Goal: Check status

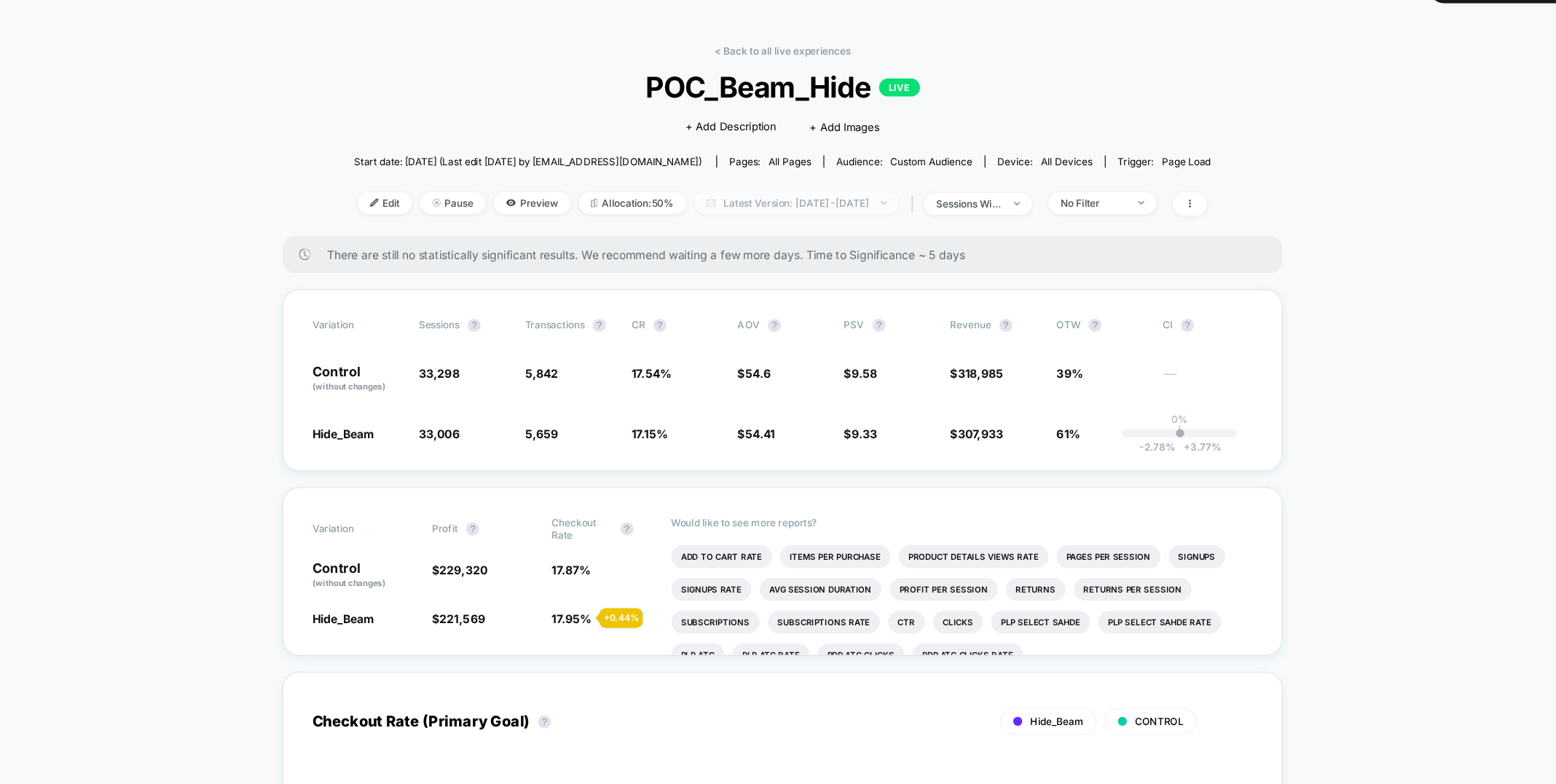
click at [817, 215] on span "Latest Version: [DATE] - [DATE]" at bounding box center [790, 216] width 182 height 19
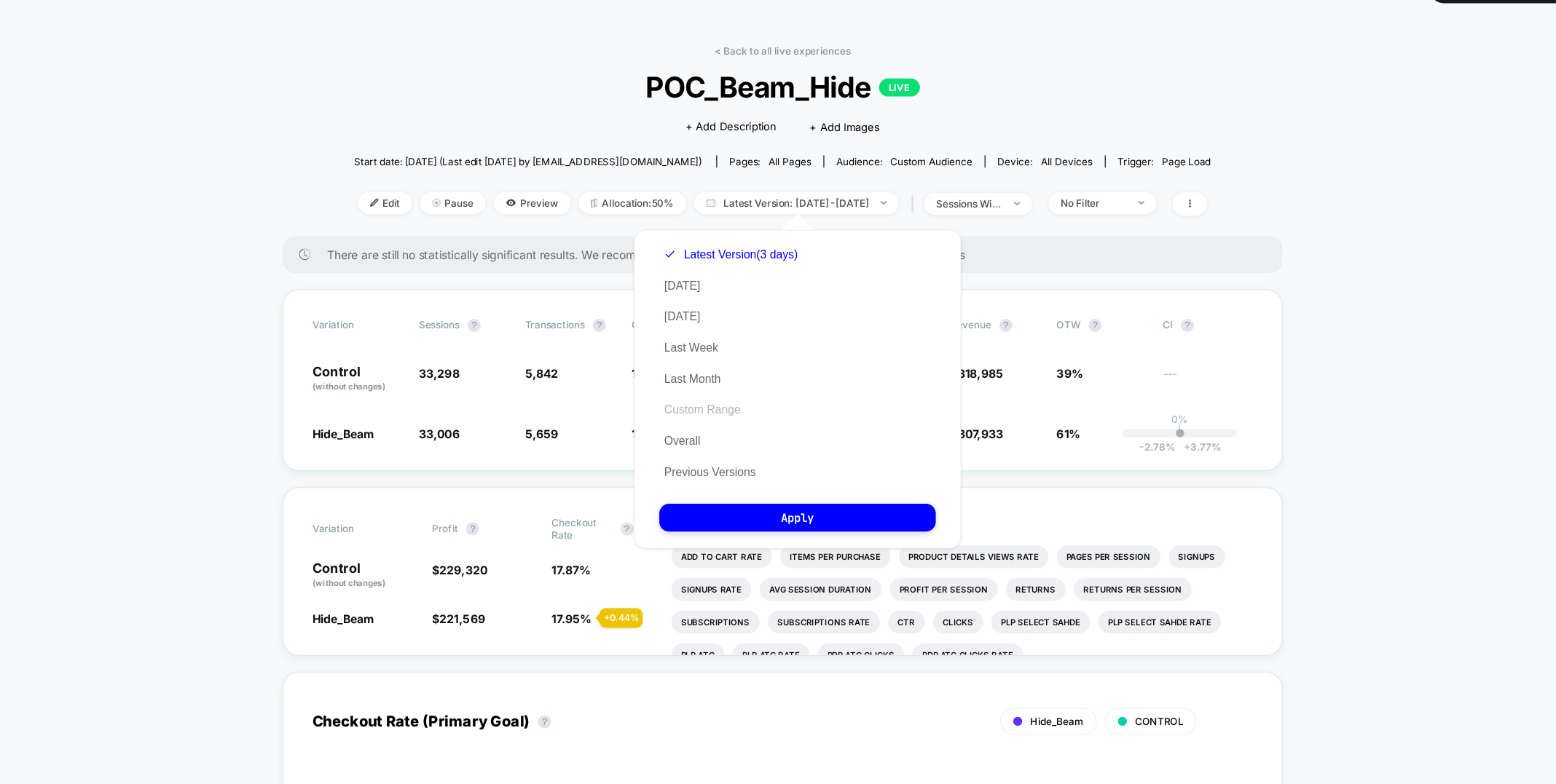
click at [707, 406] on button "Custom Range" at bounding box center [706, 400] width 76 height 13
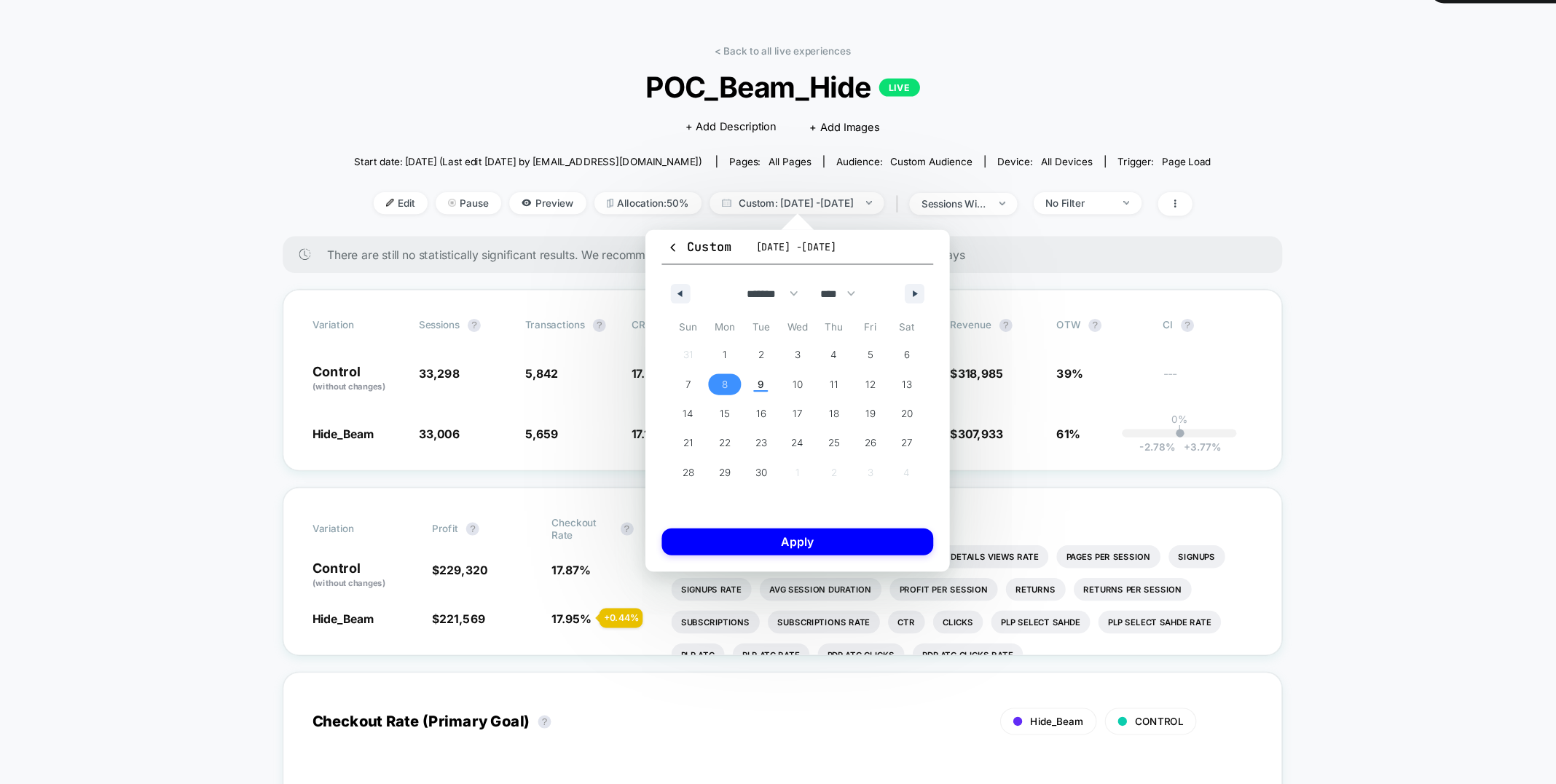
click at [737, 376] on span "8" at bounding box center [727, 377] width 33 height 19
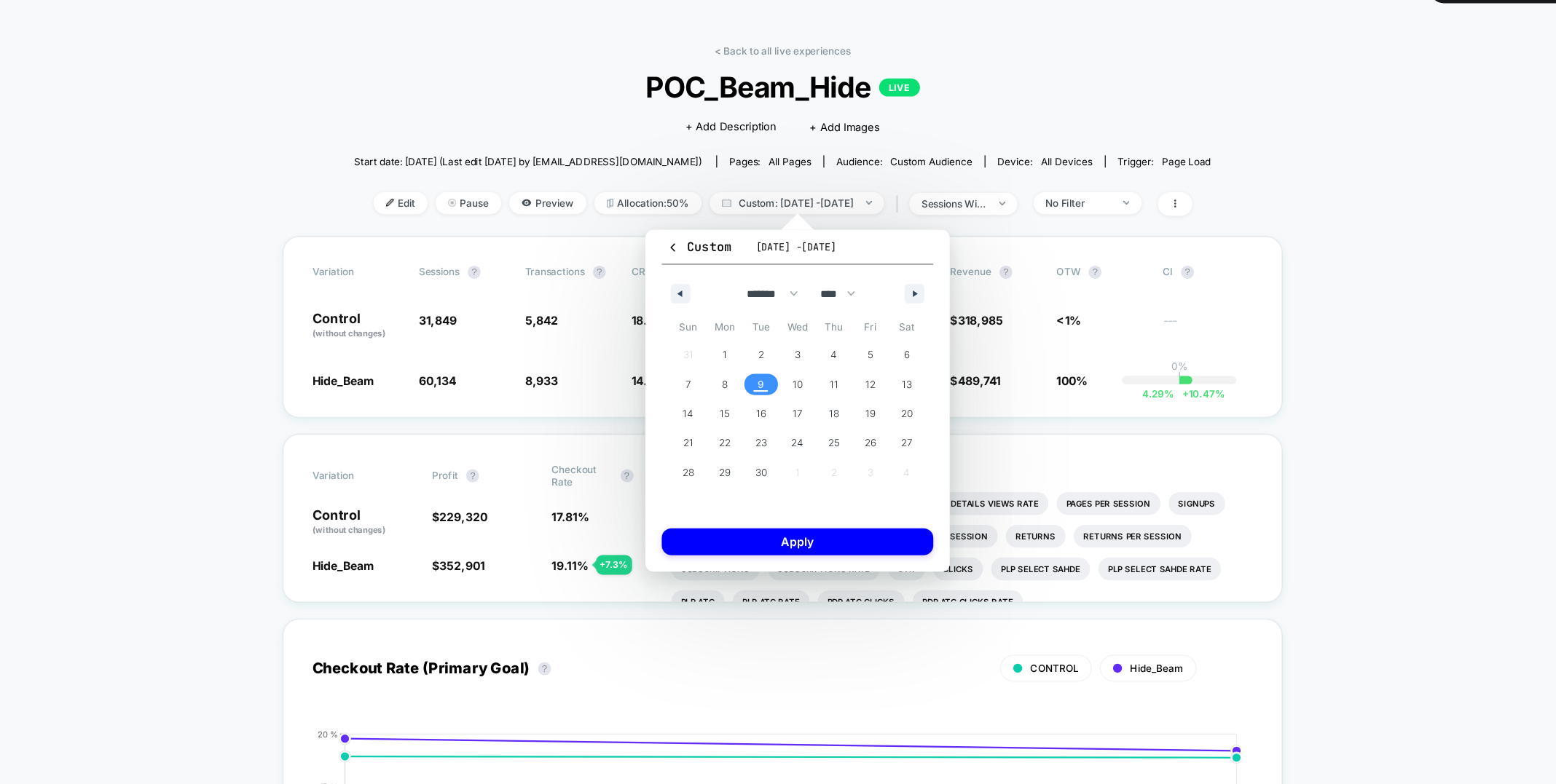
click at [762, 378] on span "9" at bounding box center [759, 377] width 33 height 19
click at [783, 517] on button "Apply" at bounding box center [791, 517] width 242 height 24
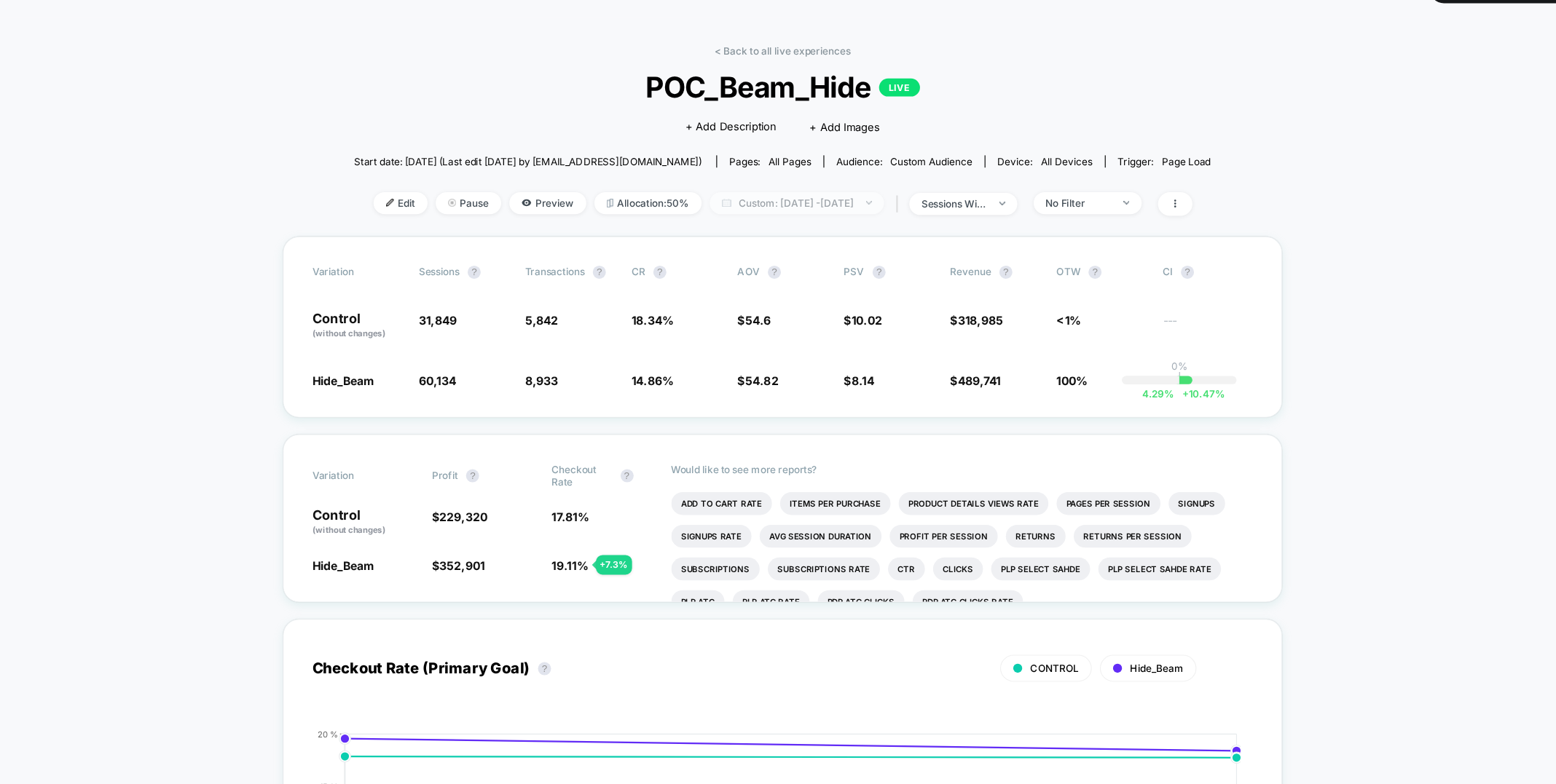
click at [851, 215] on span "Custom: [DATE] - [DATE]" at bounding box center [790, 216] width 155 height 19
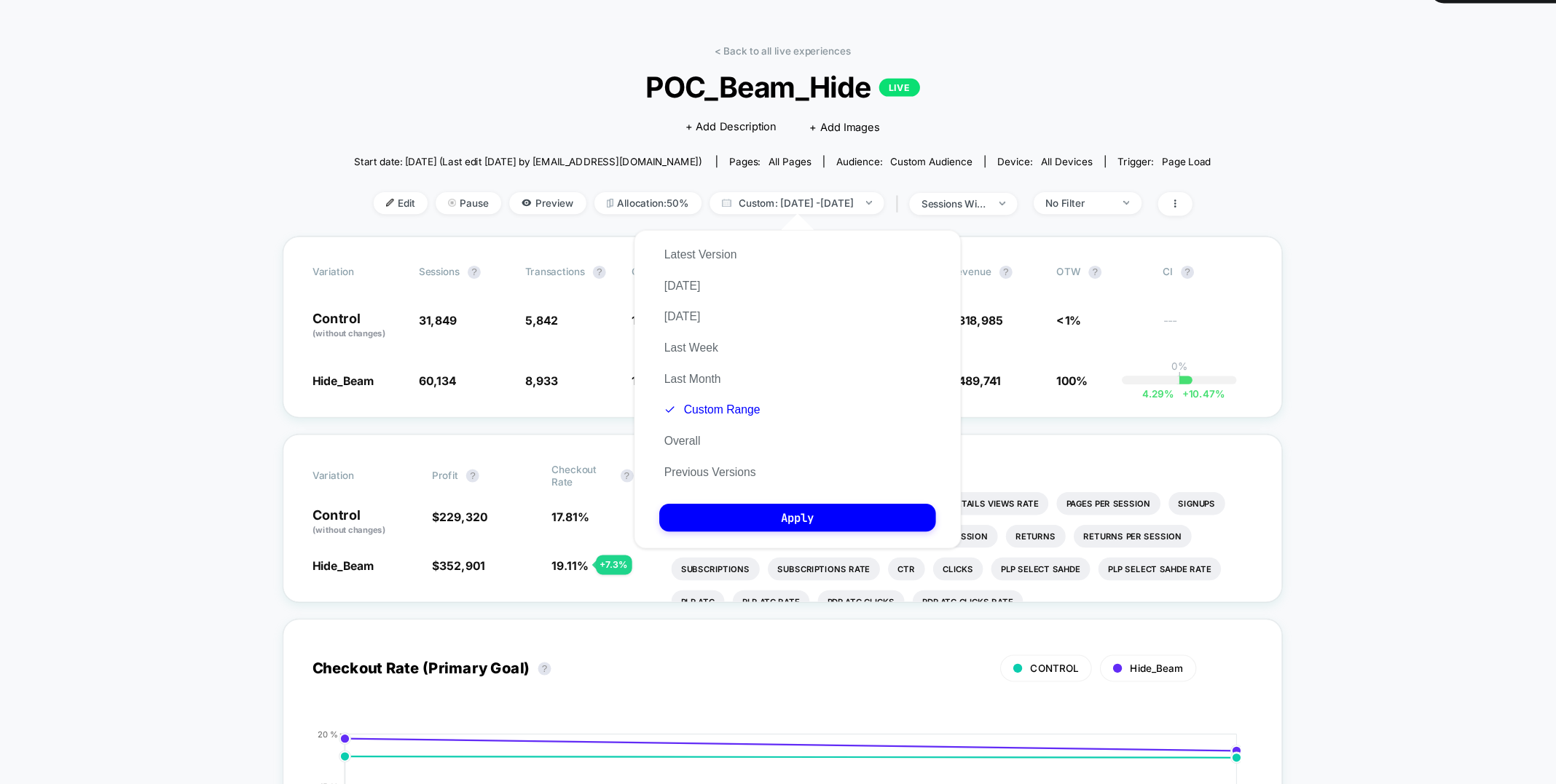
click at [722, 394] on div "Latest Version [DATE] [DATE] Last Week Last Month Custom Range Overall Previous…" at bounding box center [715, 359] width 94 height 222
click at [717, 398] on button "Custom Range" at bounding box center [715, 400] width 94 height 13
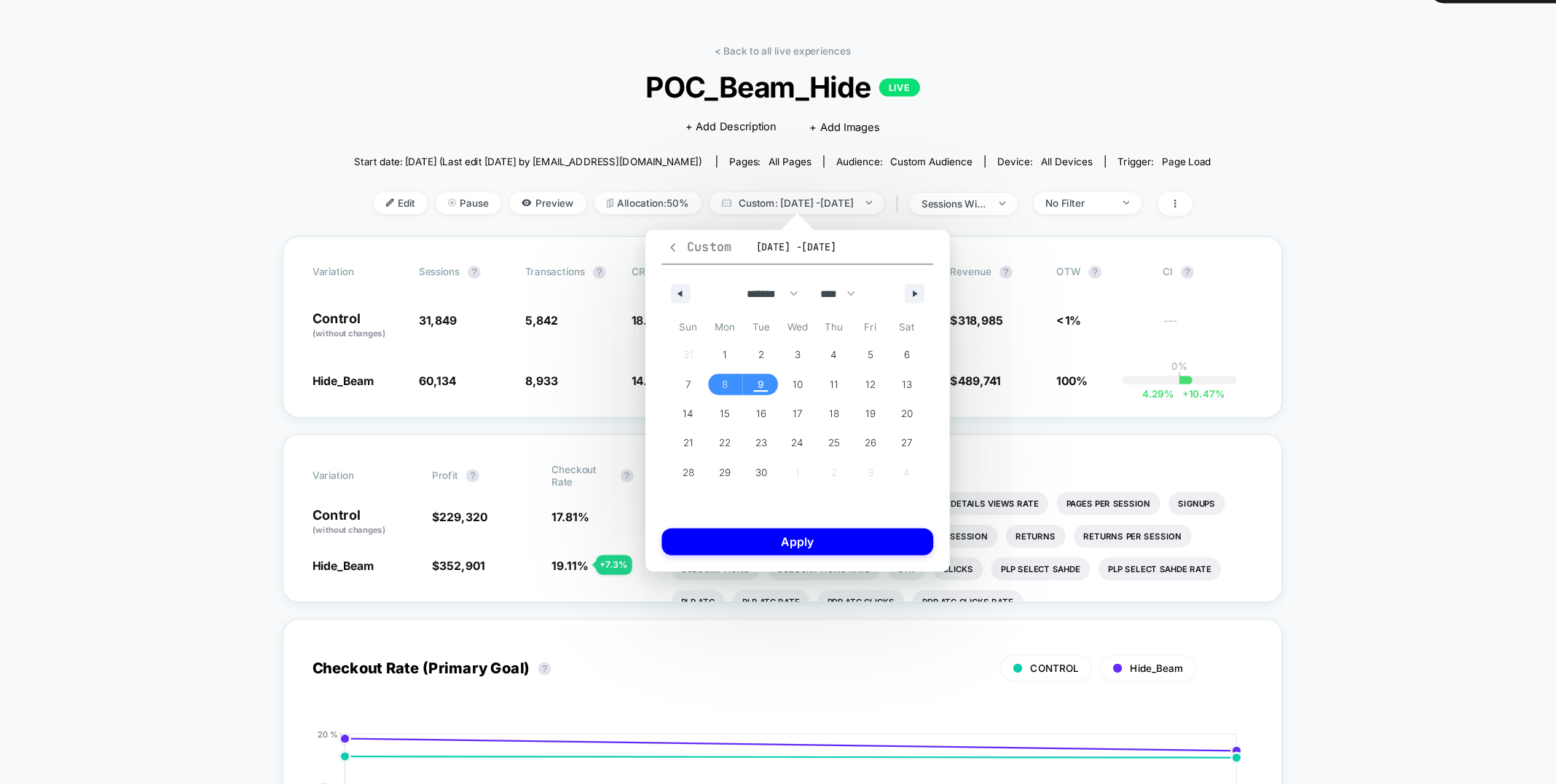
click at [685, 251] on icon "button" at bounding box center [680, 256] width 11 height 11
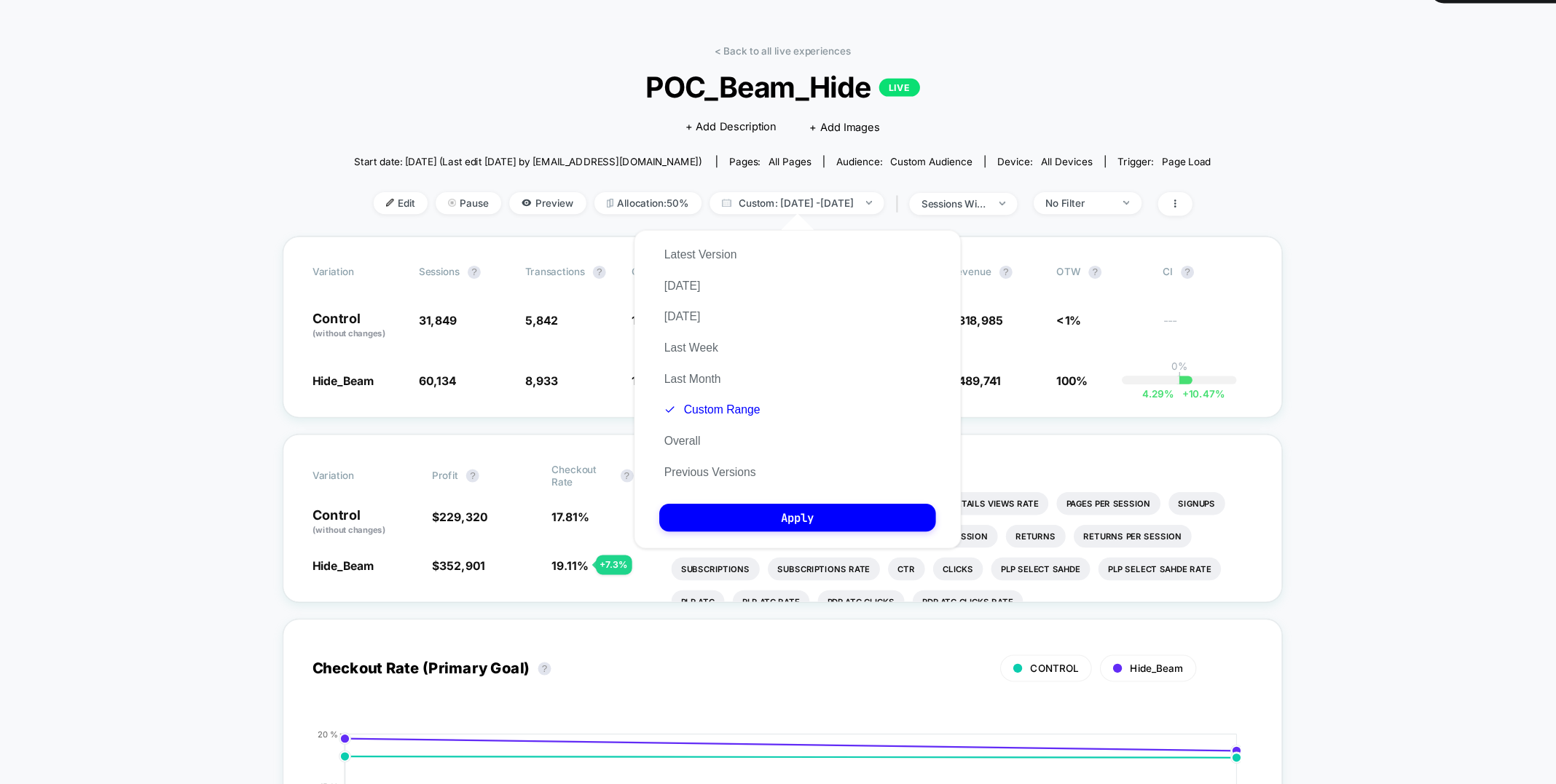
click at [949, 190] on div "Start date: [DATE] (Last edit [DATE] by [EMAIL_ADDRESS][DOMAIN_NAME]) Pages: al…" at bounding box center [777, 180] width 763 height 26
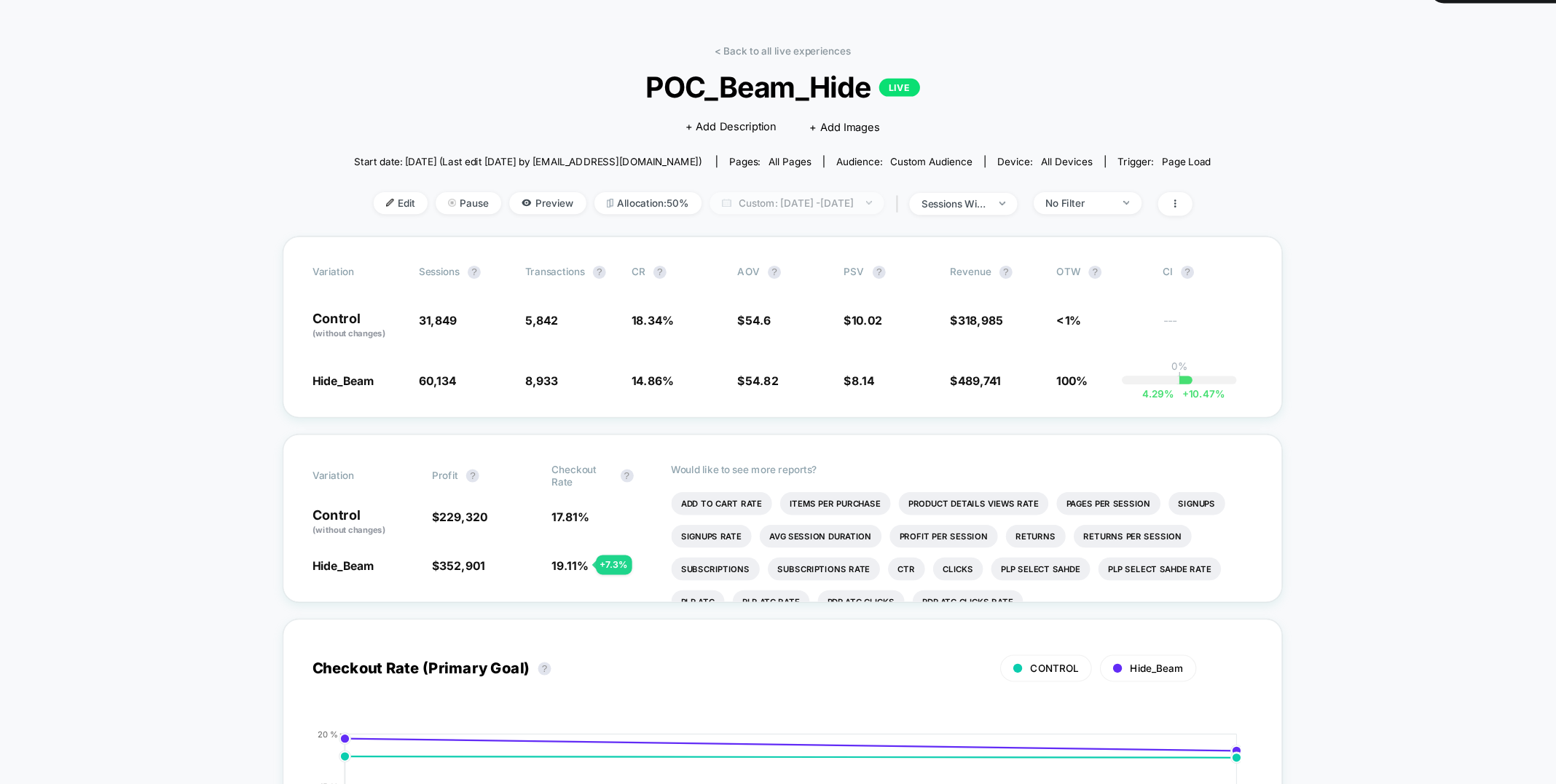
click at [738, 225] on span "Custom: [DATE] - [DATE]" at bounding box center [790, 216] width 155 height 19
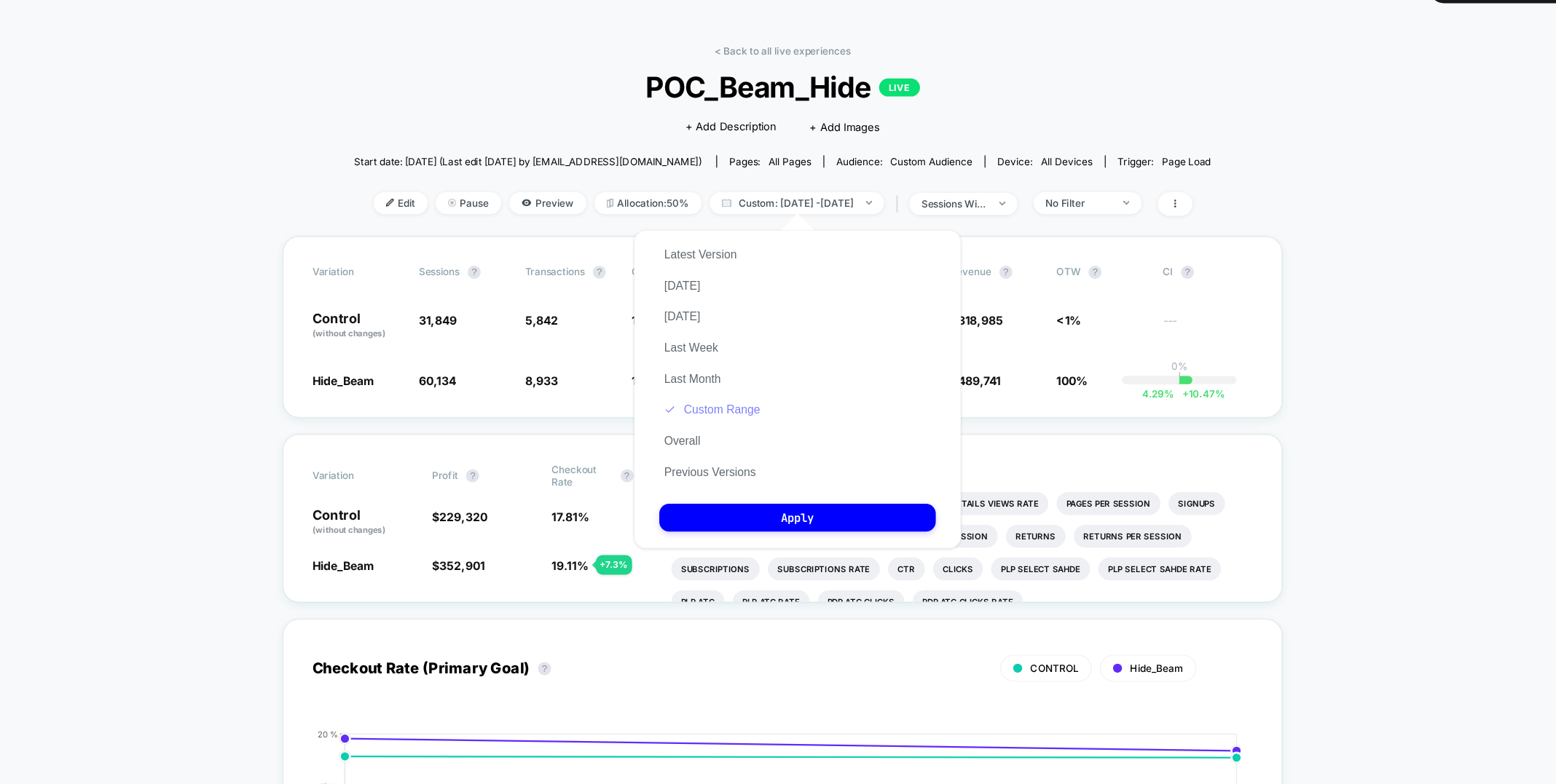
click at [703, 406] on button "Custom Range" at bounding box center [715, 400] width 94 height 13
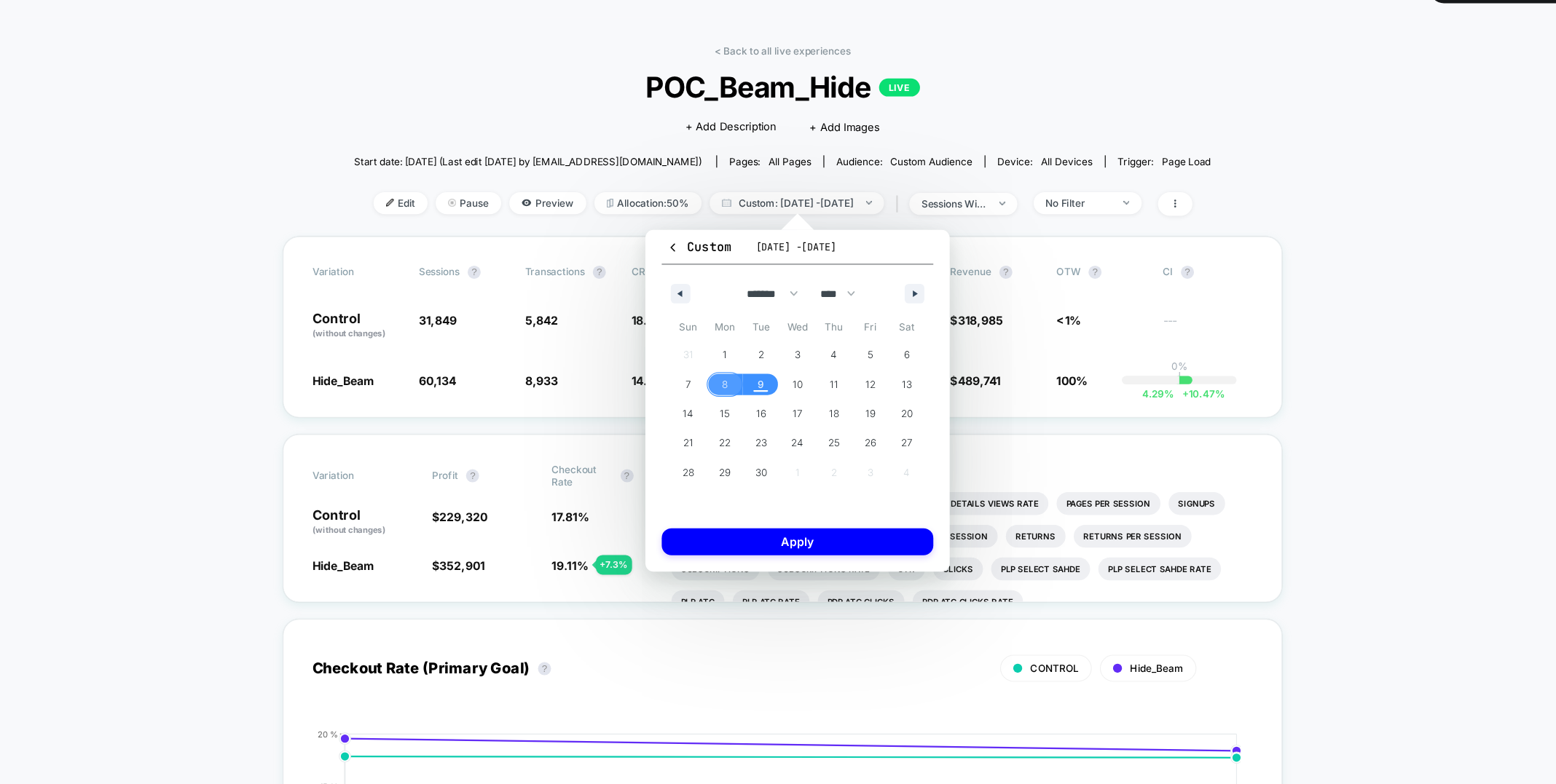
click at [732, 383] on span "8" at bounding box center [727, 377] width 33 height 19
click at [790, 379] on span "10" at bounding box center [791, 377] width 9 height 27
click at [775, 517] on button "Apply" at bounding box center [791, 517] width 242 height 24
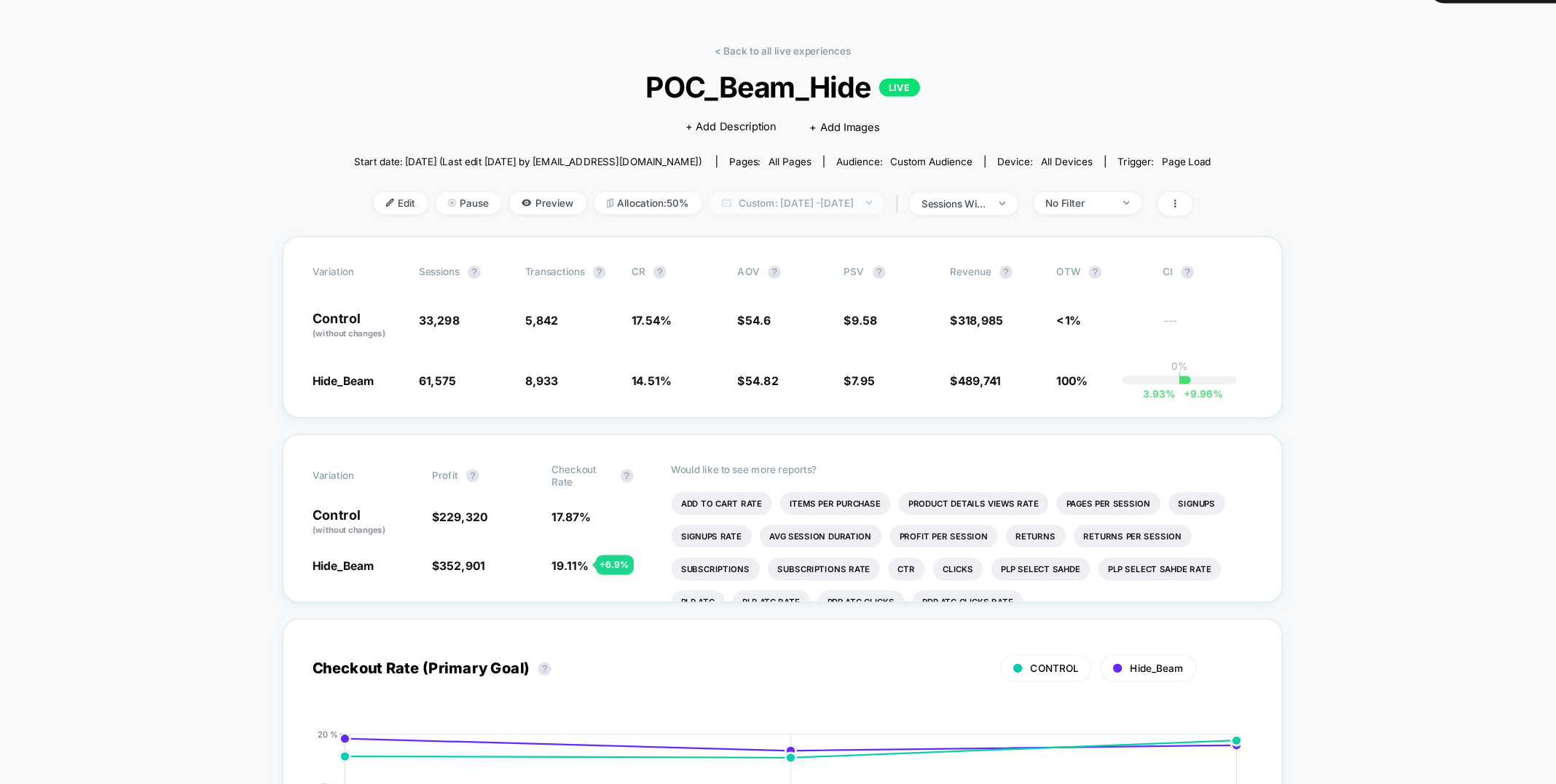
click at [775, 212] on span "Custom: [DATE] - [DATE]" at bounding box center [790, 216] width 155 height 19
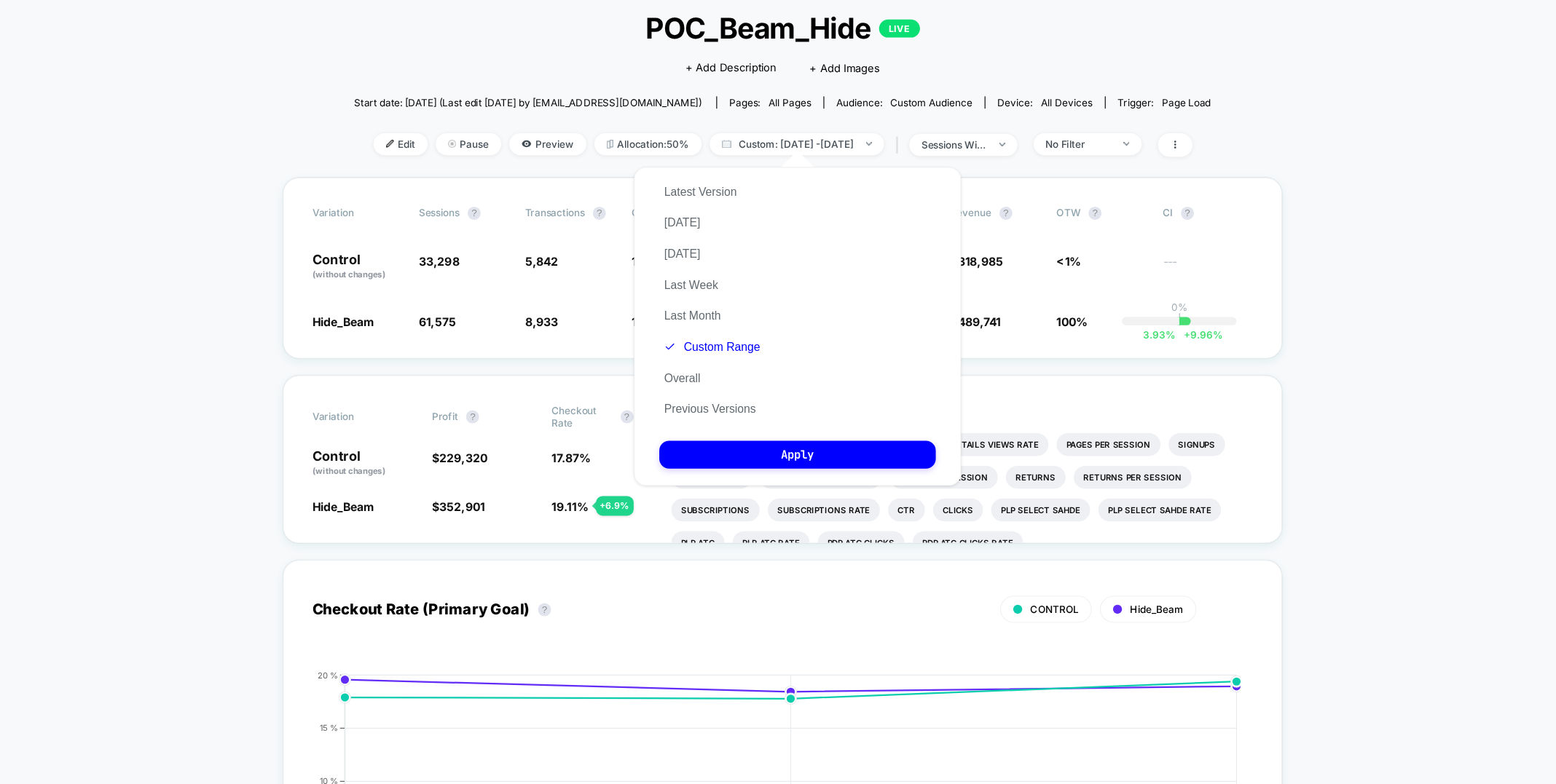
scroll to position [56, 0]
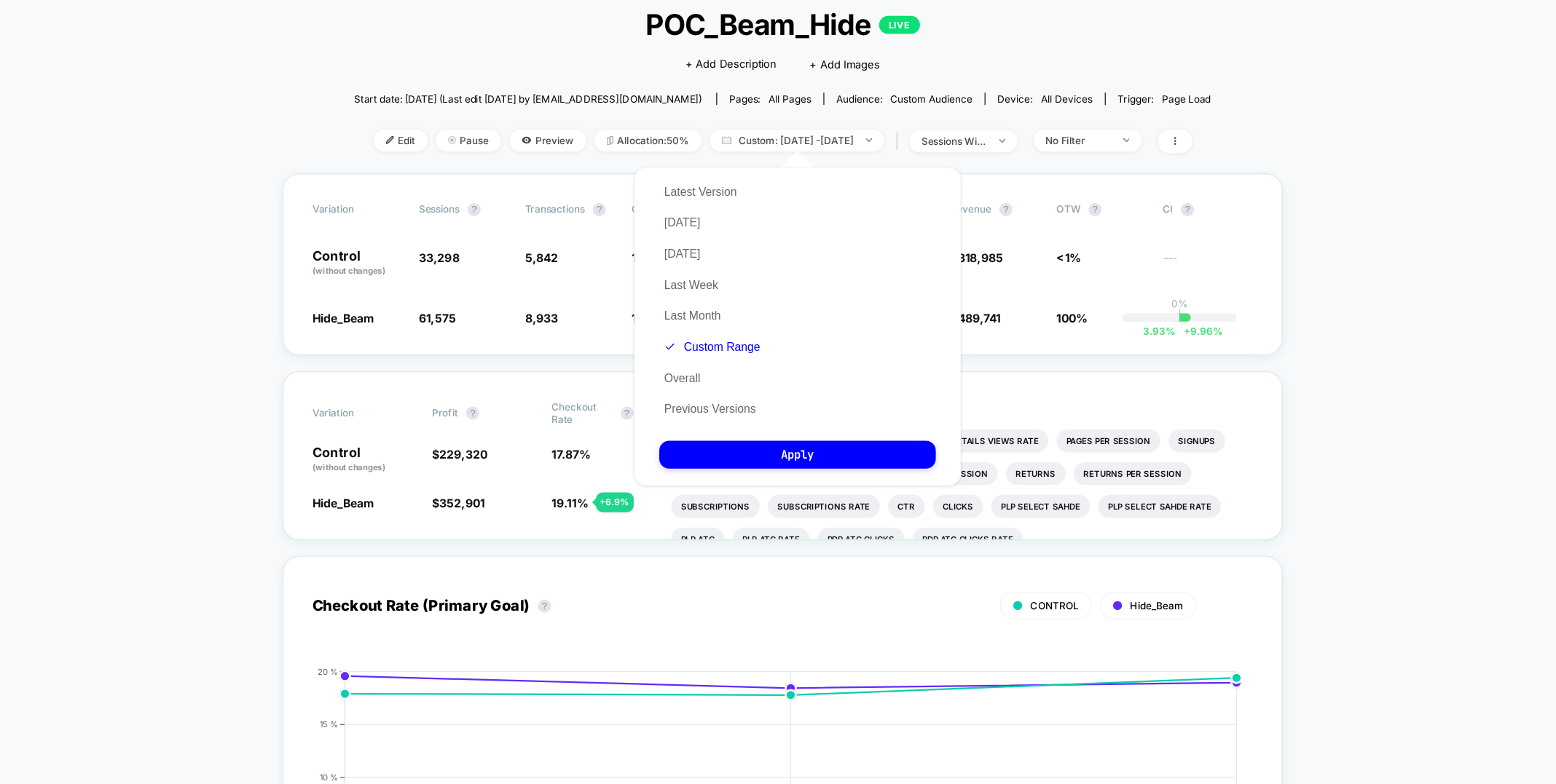
click at [1000, 131] on div "Start date: [DATE] (Last edit [DATE] by [EMAIL_ADDRESS][DOMAIN_NAME]) Pages: al…" at bounding box center [777, 124] width 763 height 26
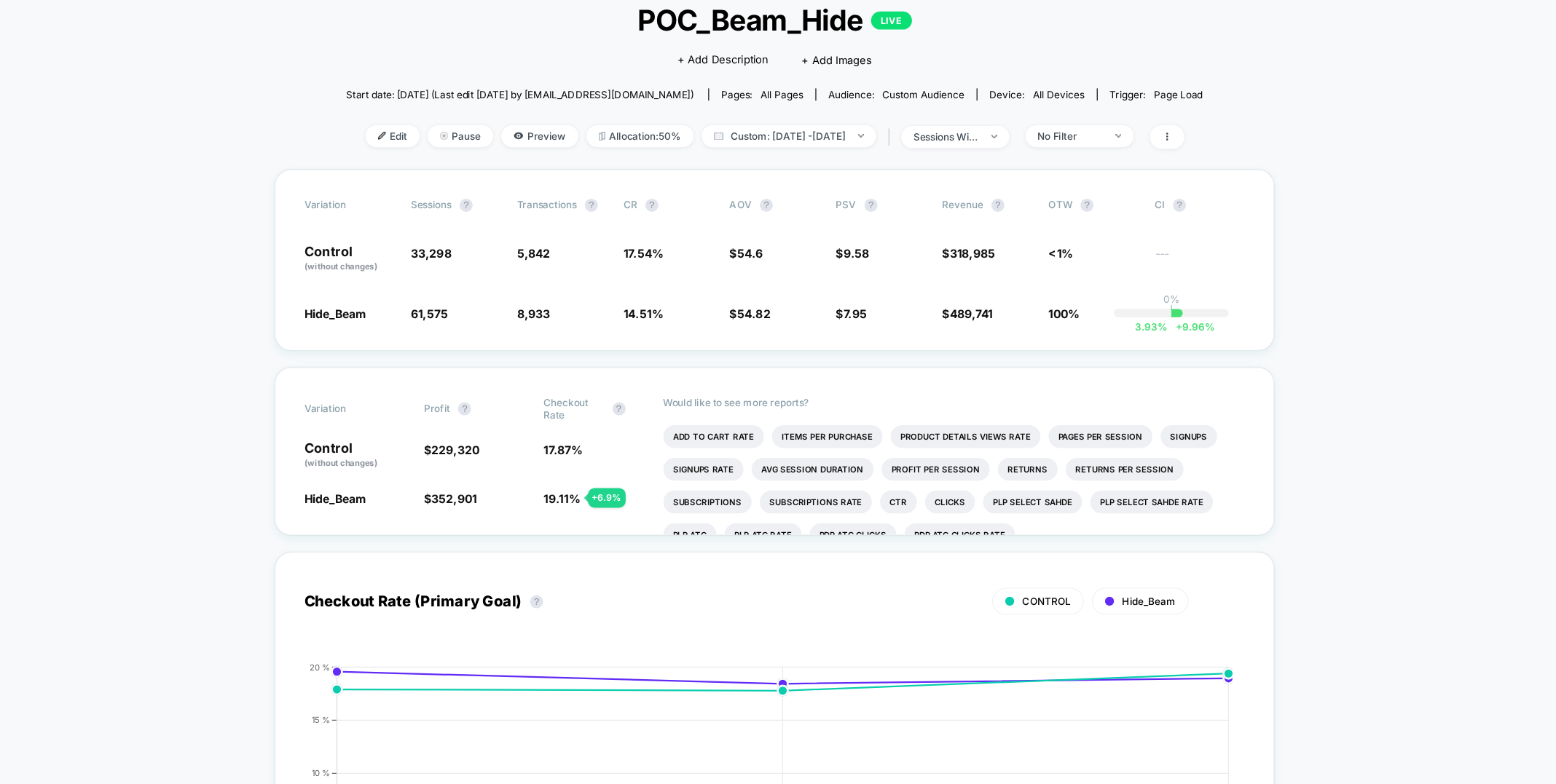
scroll to position [0, 0]
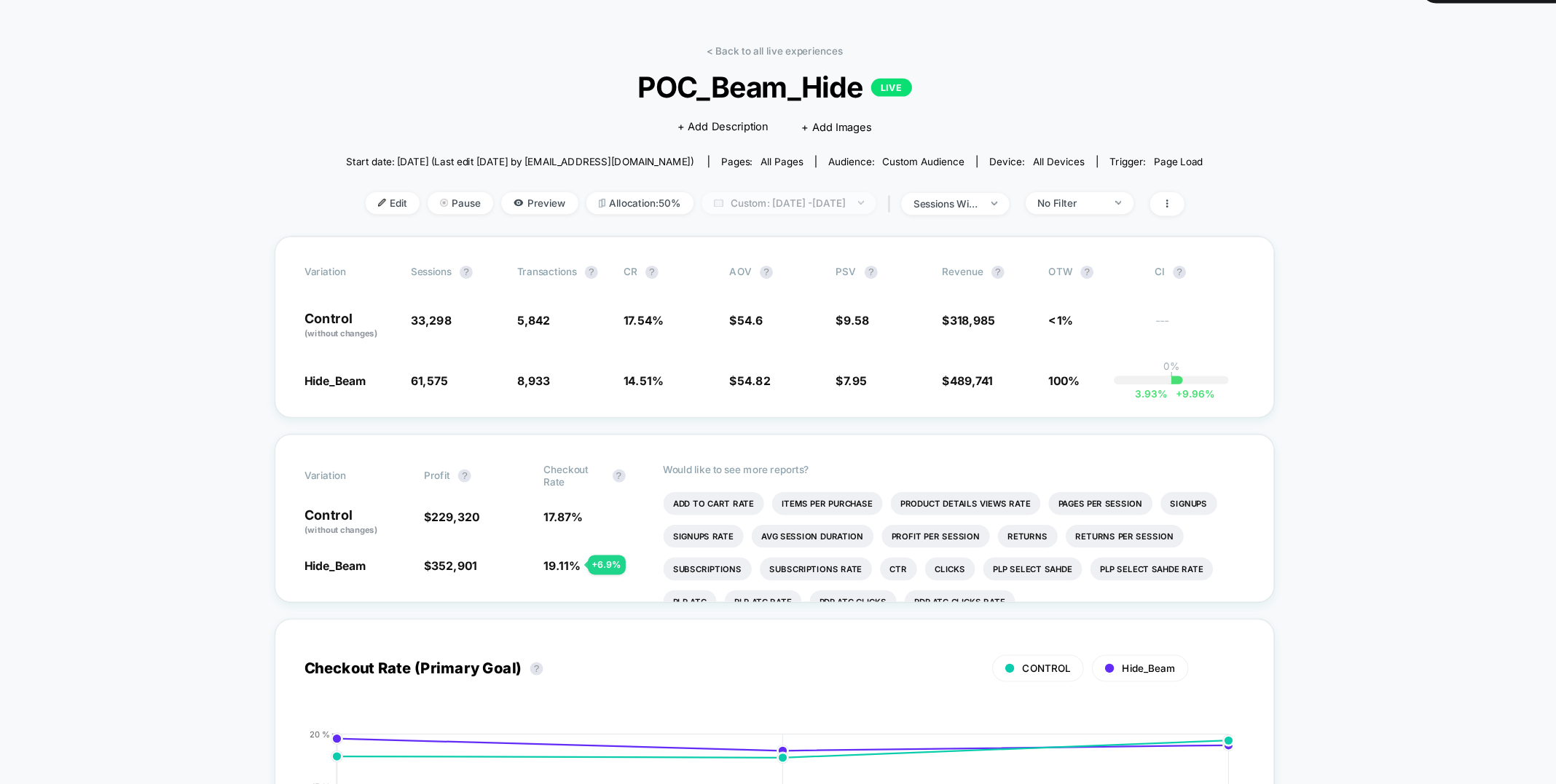
click at [791, 218] on span "Custom: [DATE] - [DATE]" at bounding box center [790, 216] width 155 height 19
select select "*"
select select "****"
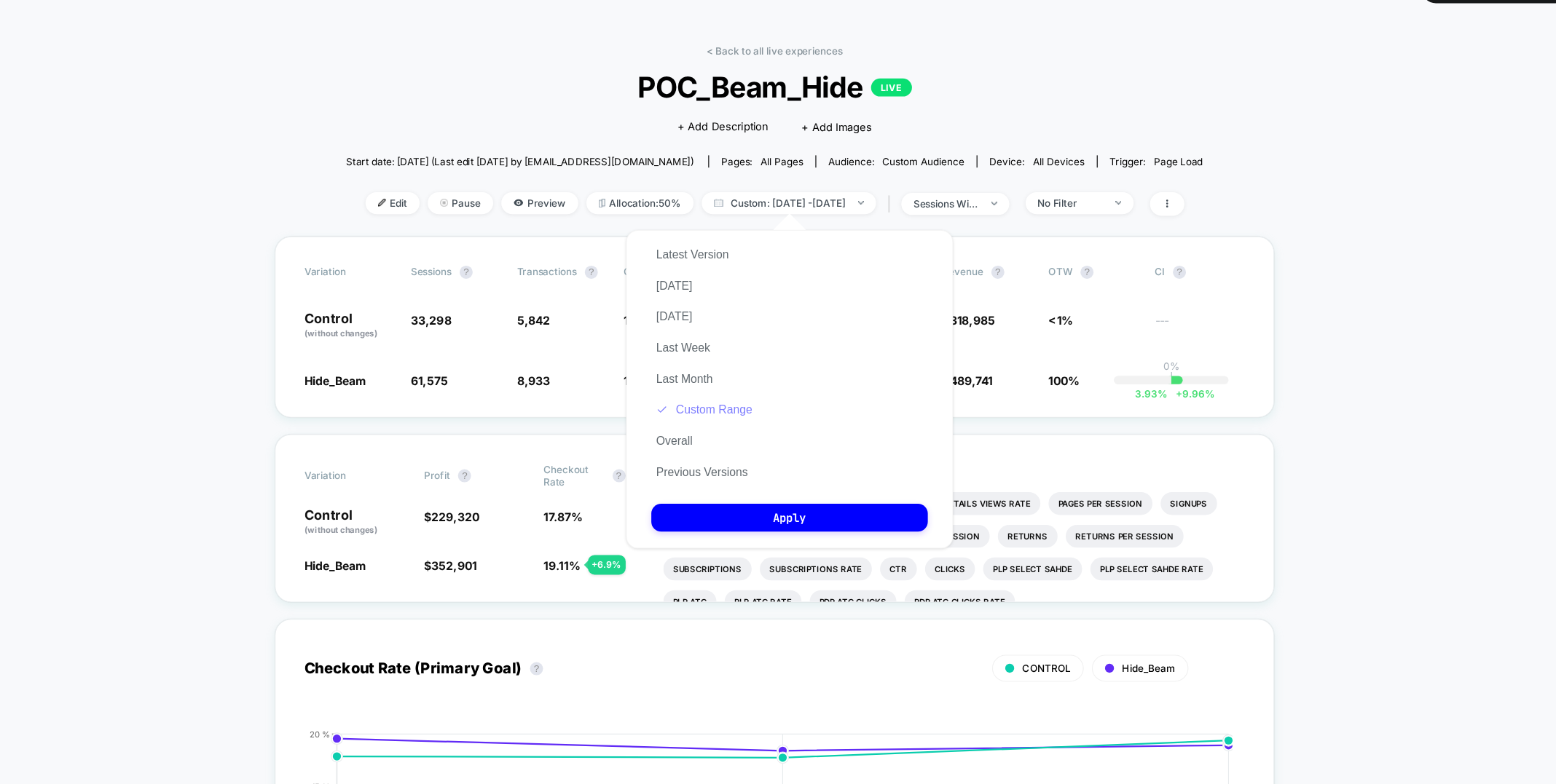
click at [715, 403] on button "Custom Range" at bounding box center [715, 400] width 94 height 13
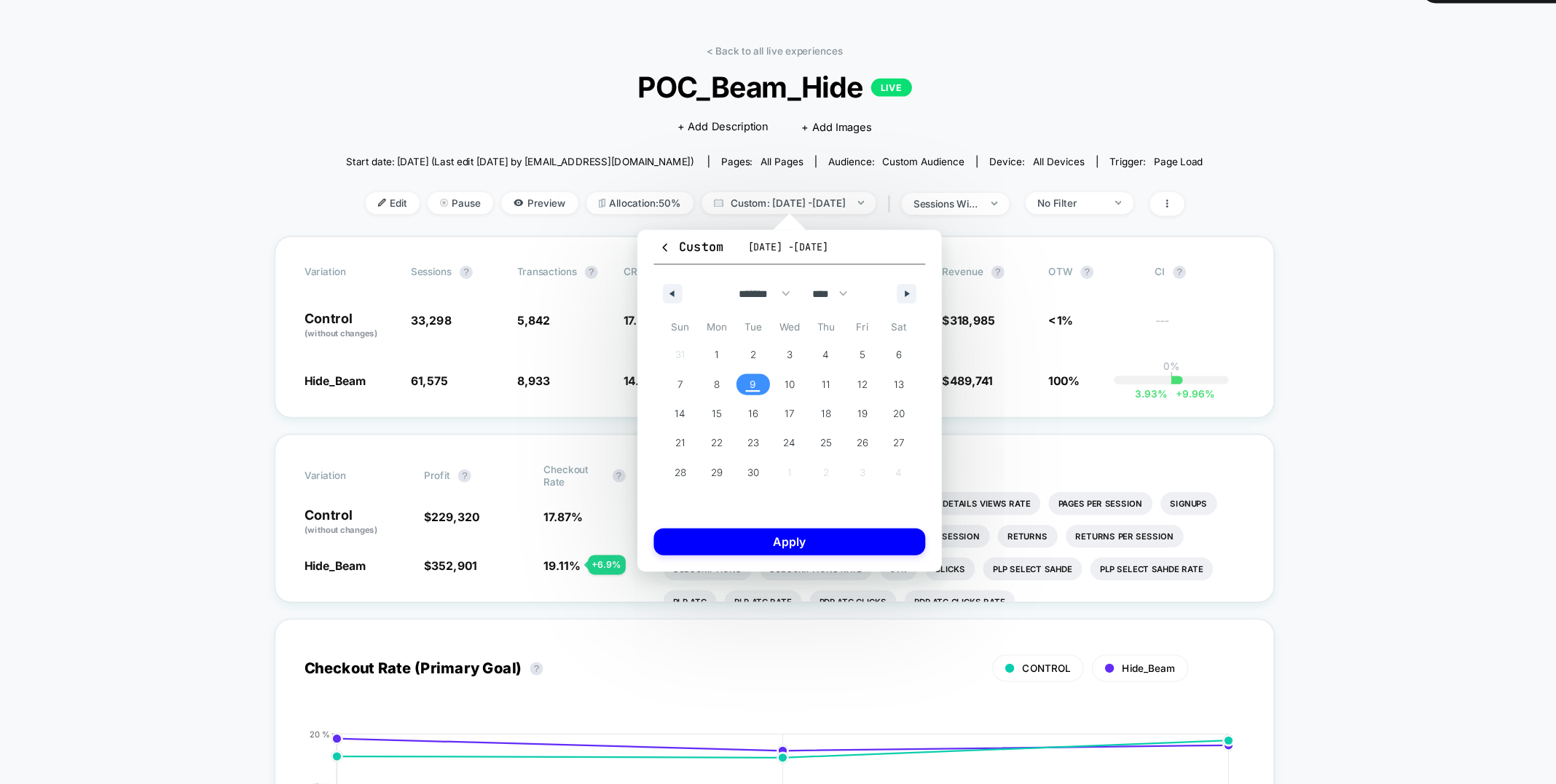
click at [759, 376] on span "9" at bounding box center [758, 377] width 5 height 27
click at [774, 535] on div "Custom [DATE] - [DATE] ******* ******** ***** ***** *** **** **** ****** ******…" at bounding box center [791, 392] width 271 height 304
click at [770, 525] on button "Apply" at bounding box center [791, 517] width 242 height 24
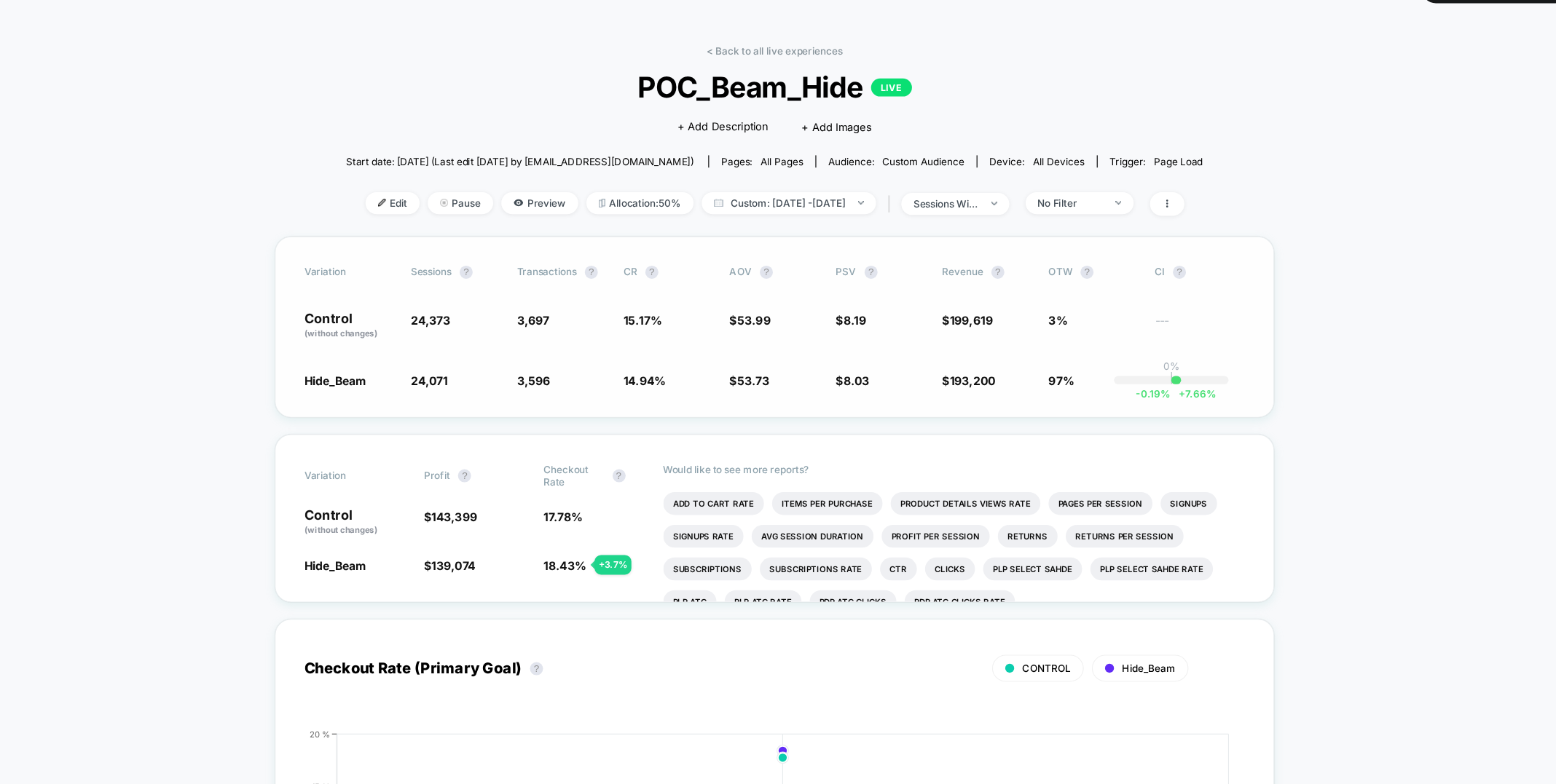
click at [754, 385] on div "Variation Sessions ? Transactions ? CR ? AOV ? PSV ? Revenue ? OTW ? CI ? Contr…" at bounding box center [777, 327] width 890 height 161
click at [770, 211] on span "Custom: [DATE] - [DATE]" at bounding box center [790, 216] width 155 height 19
select select "*"
select select "****"
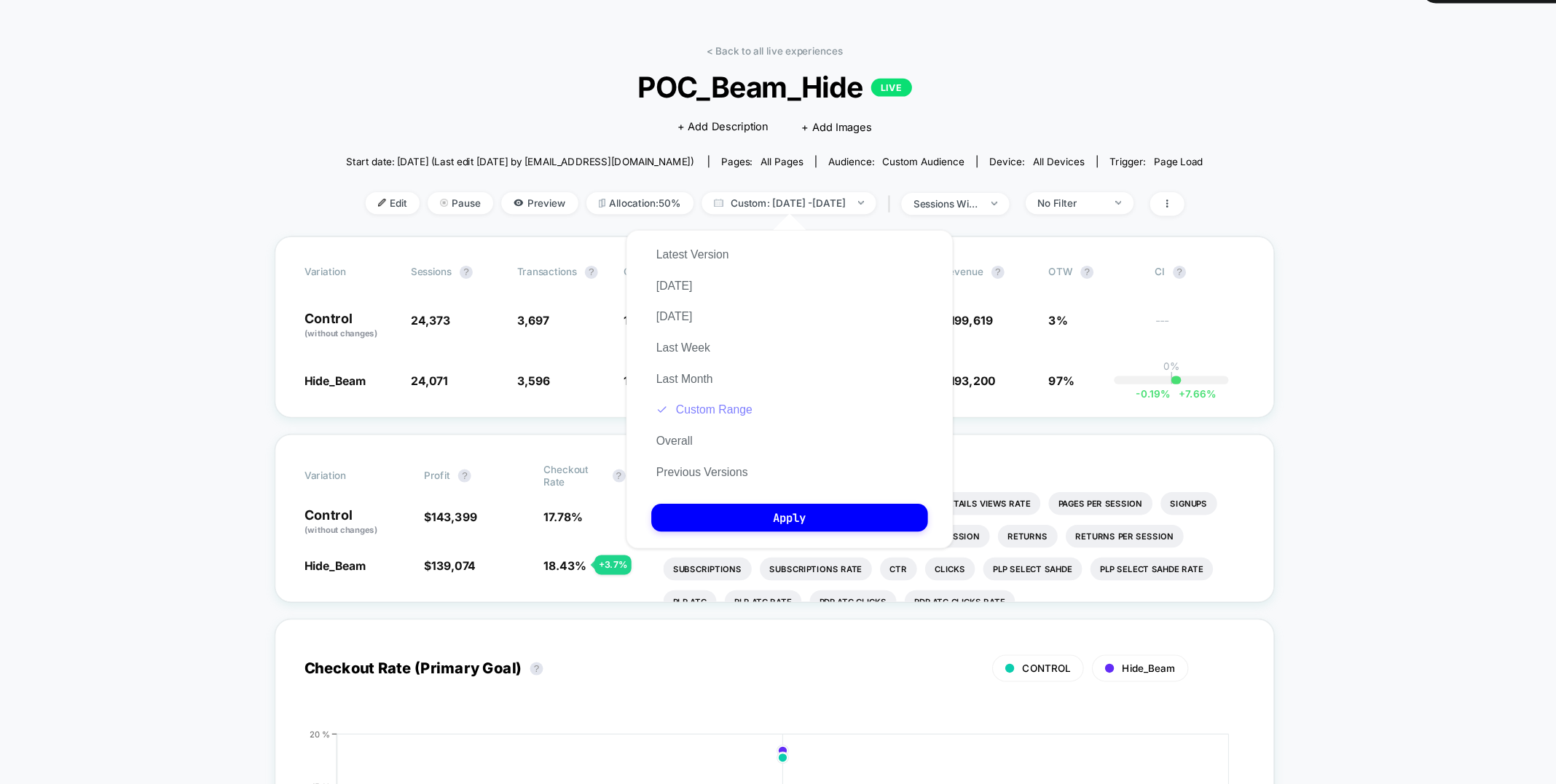
click at [704, 397] on button "Custom Range" at bounding box center [715, 400] width 94 height 13
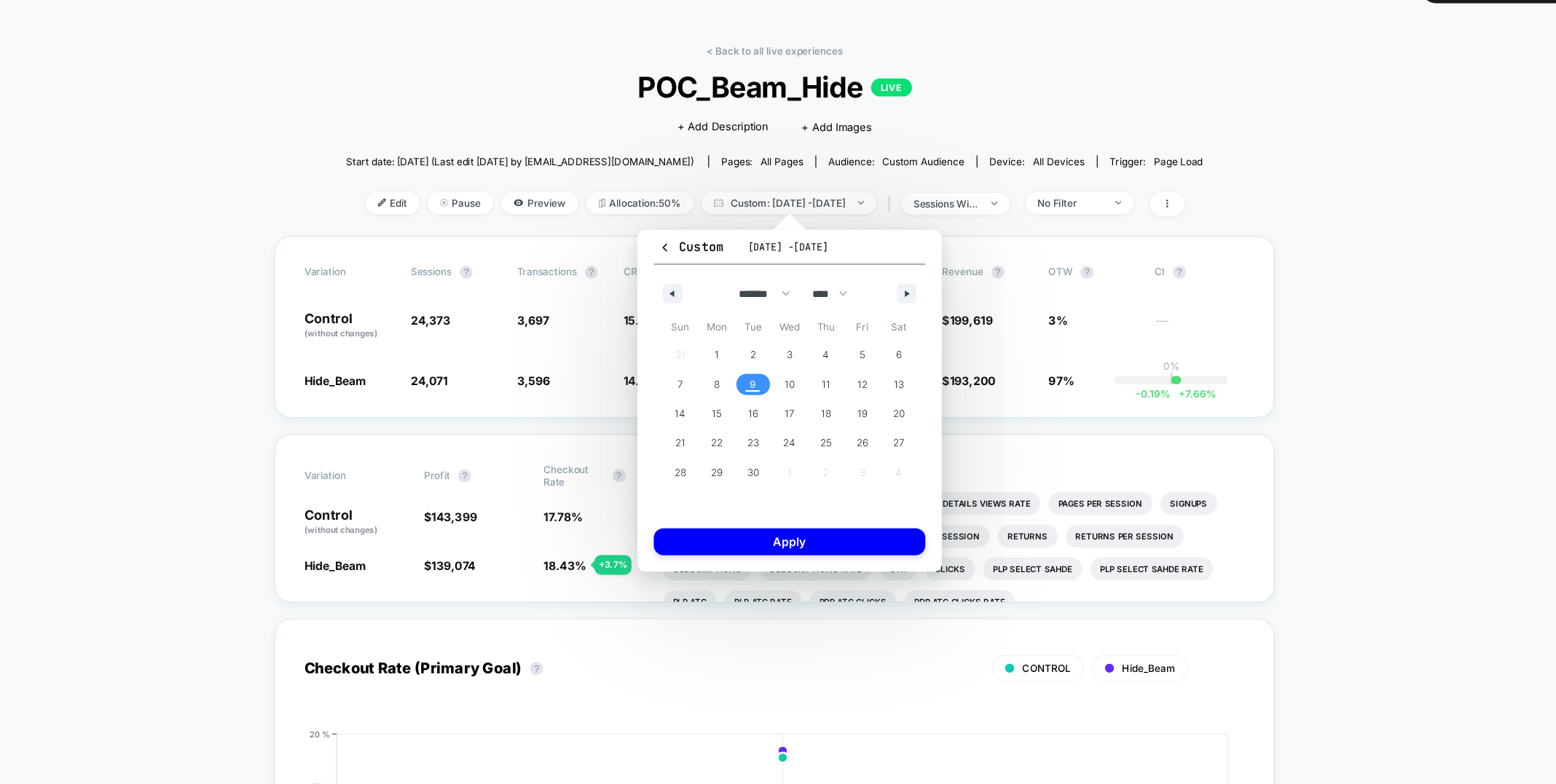
click at [584, 87] on div "< Back to all live experiences POC_Beam_Hide LIVE Click to edit experience deta…" at bounding box center [777, 161] width 763 height 170
